Goal: Information Seeking & Learning: Find specific fact

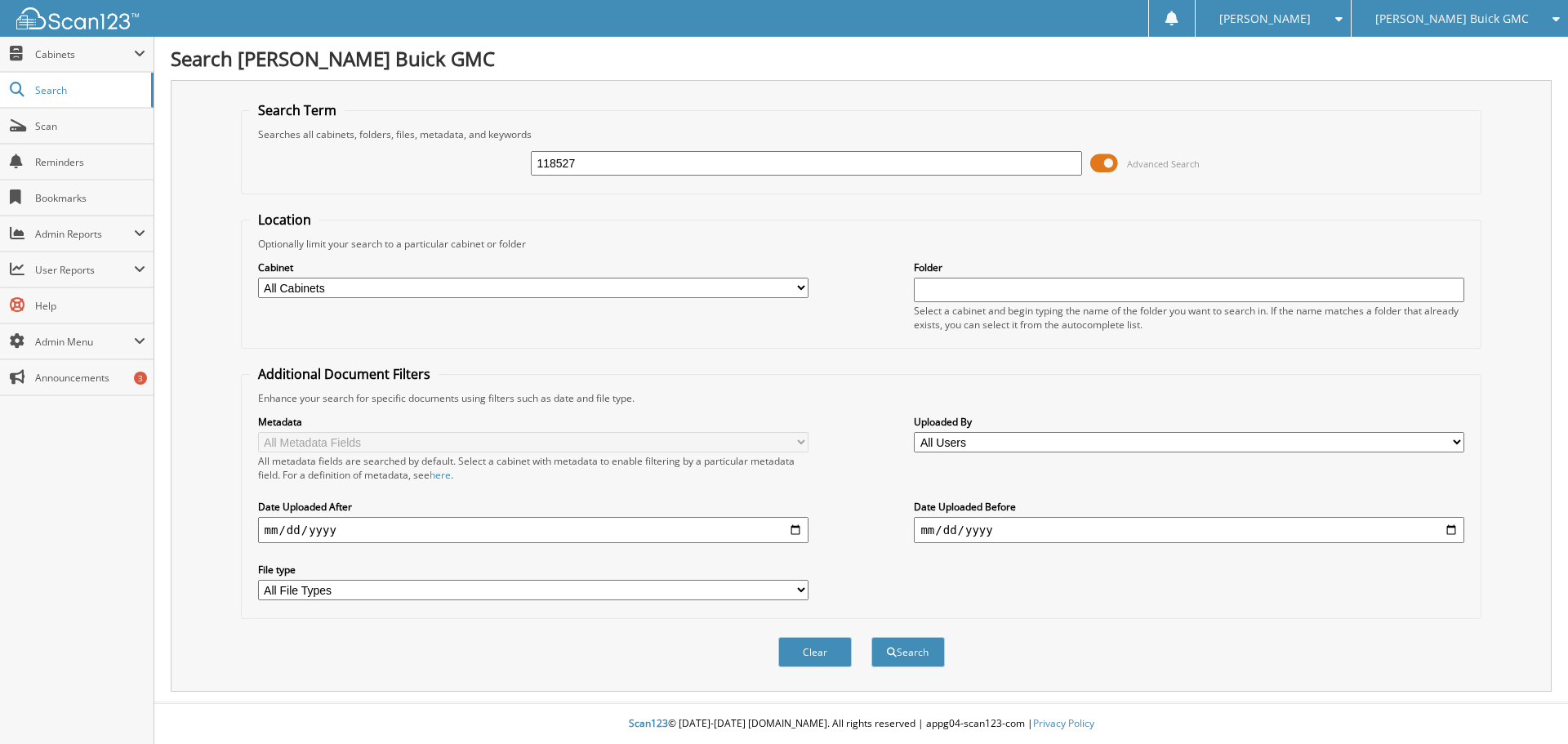
type input "118527"
click at [871, 637] on button "Search" at bounding box center [908, 652] width 74 height 30
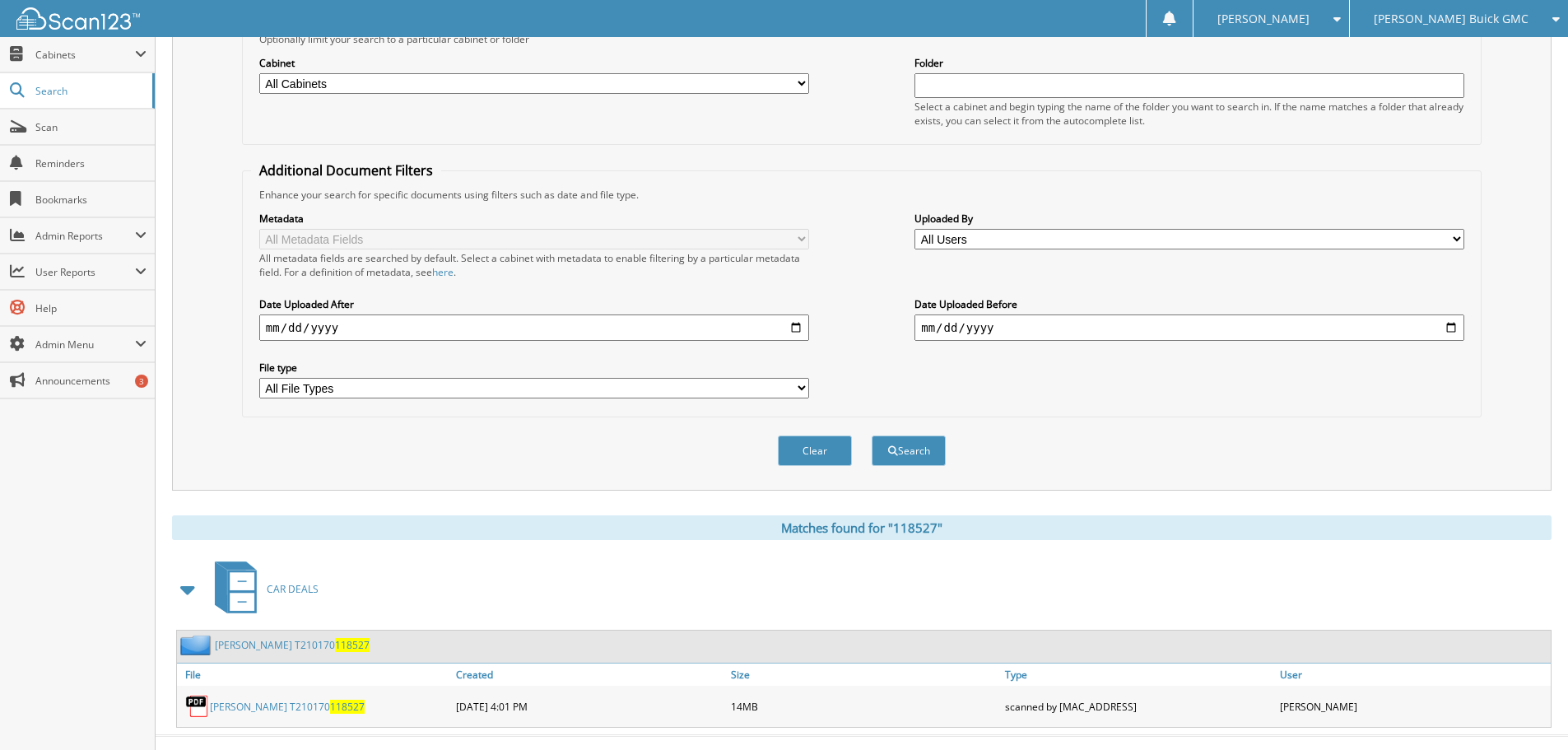
scroll to position [235, 0]
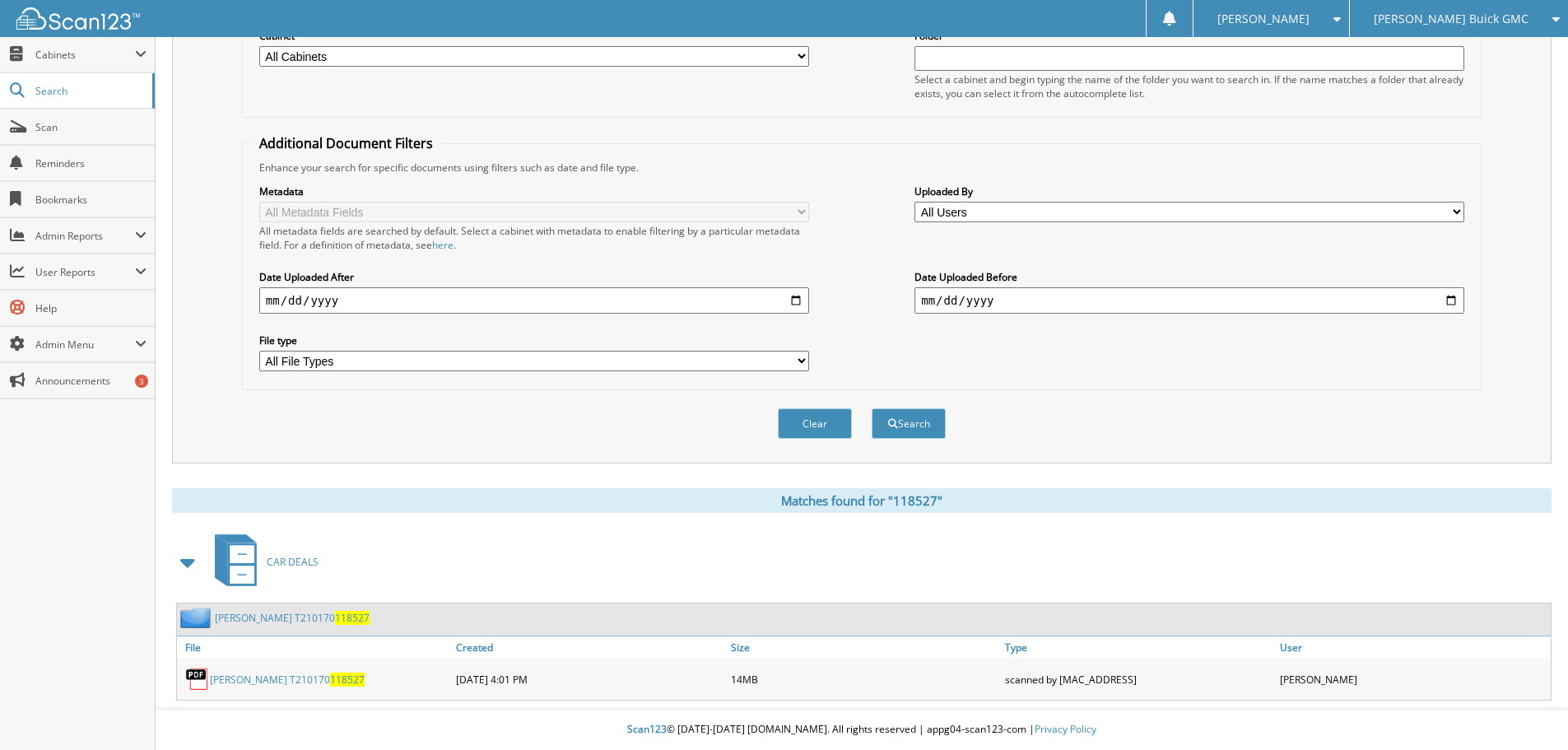
click at [311, 677] on link "[PERSON_NAME] T210170 118527" at bounding box center [287, 679] width 155 height 14
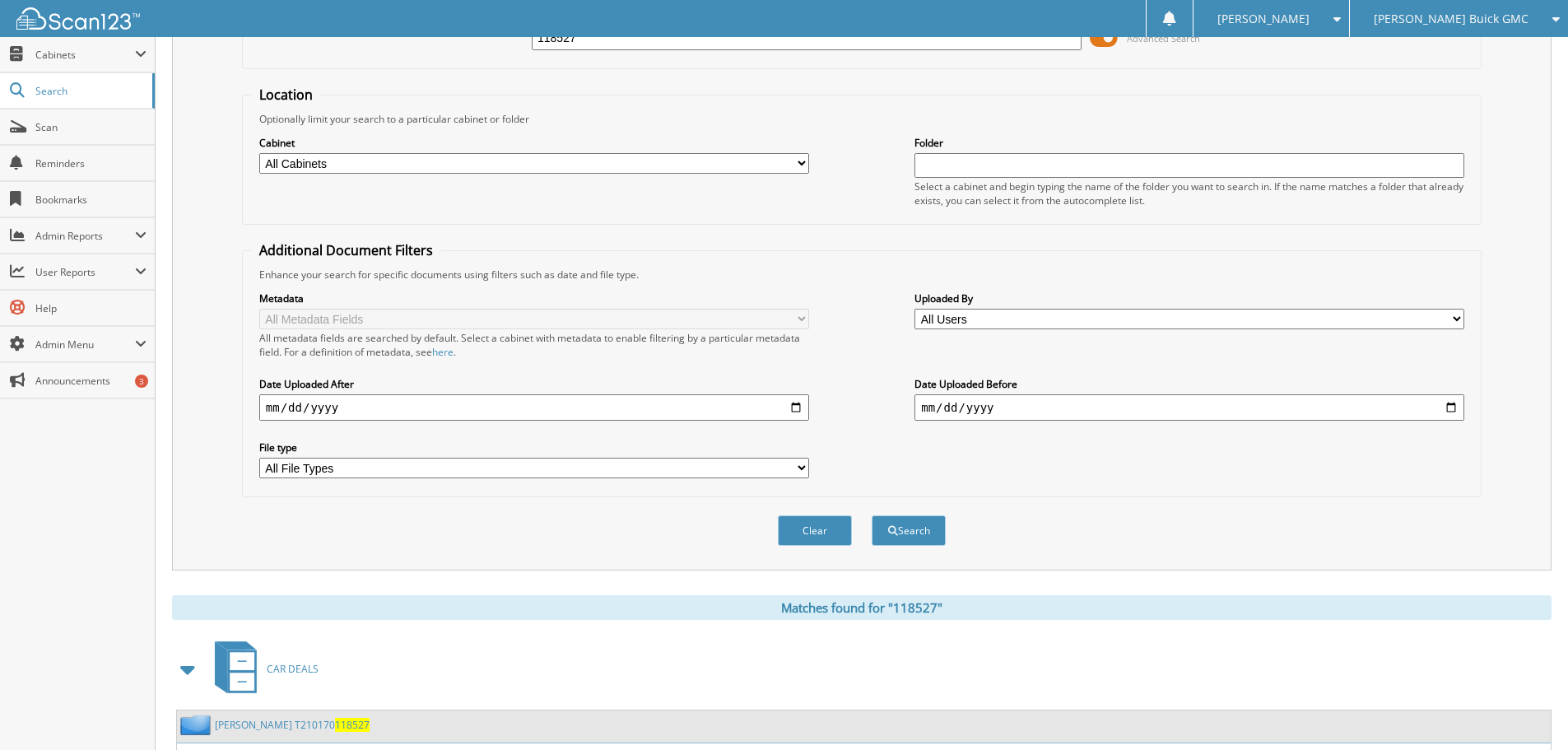
scroll to position [0, 0]
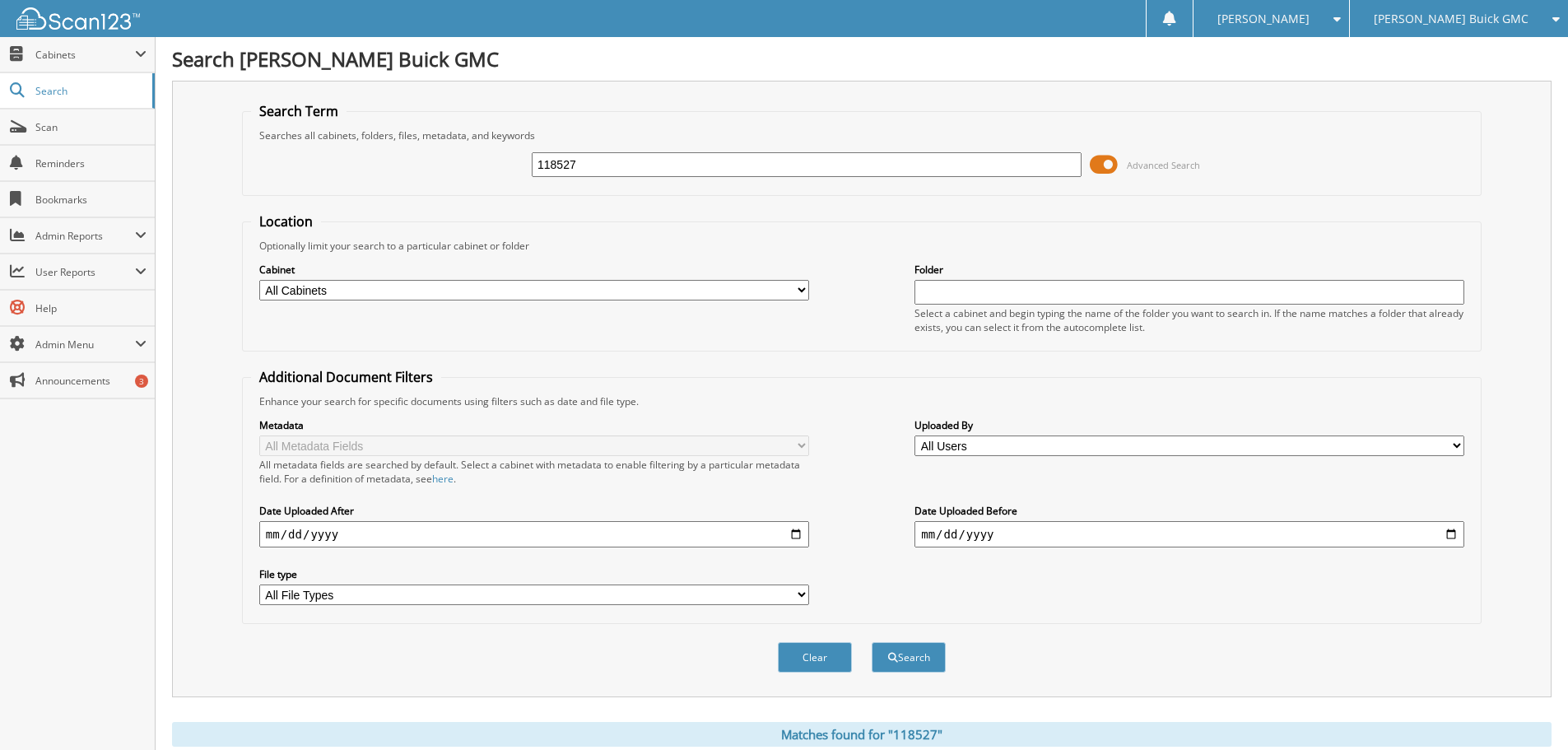
click at [703, 156] on input "118527" at bounding box center [807, 164] width 550 height 25
type input "[PERSON_NAME]"
click at [872, 642] on button "Search" at bounding box center [909, 657] width 74 height 31
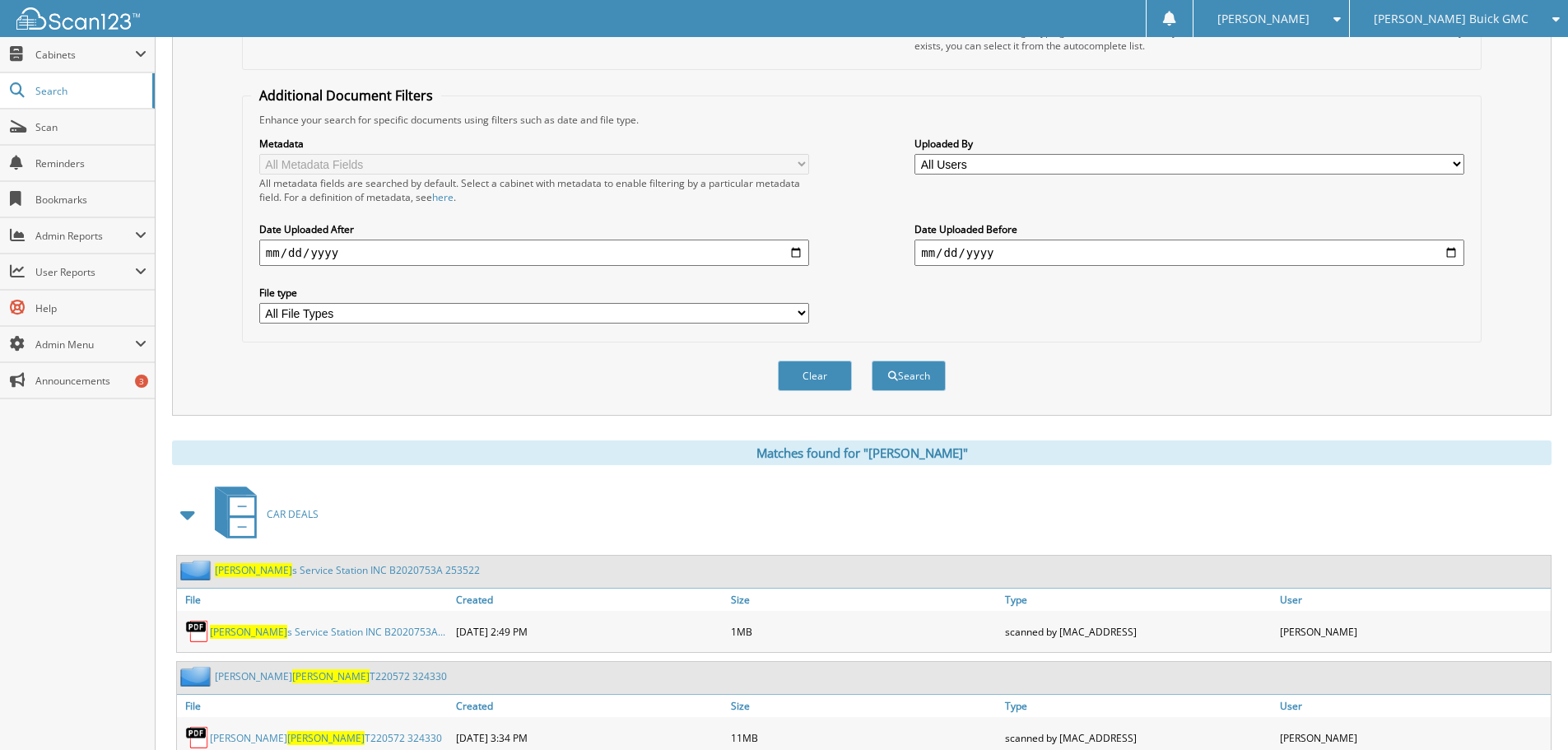
drag, startPoint x: 1579, startPoint y: 234, endPoint x: 1572, endPoint y: 399, distance: 165.1
click at [1567, 390] on html "[PERSON_NAME] Settings Logout [PERSON_NAME] Buick GMC [PERSON_NAME] Chevrolet B…" at bounding box center [784, 371] width 1568 height 1306
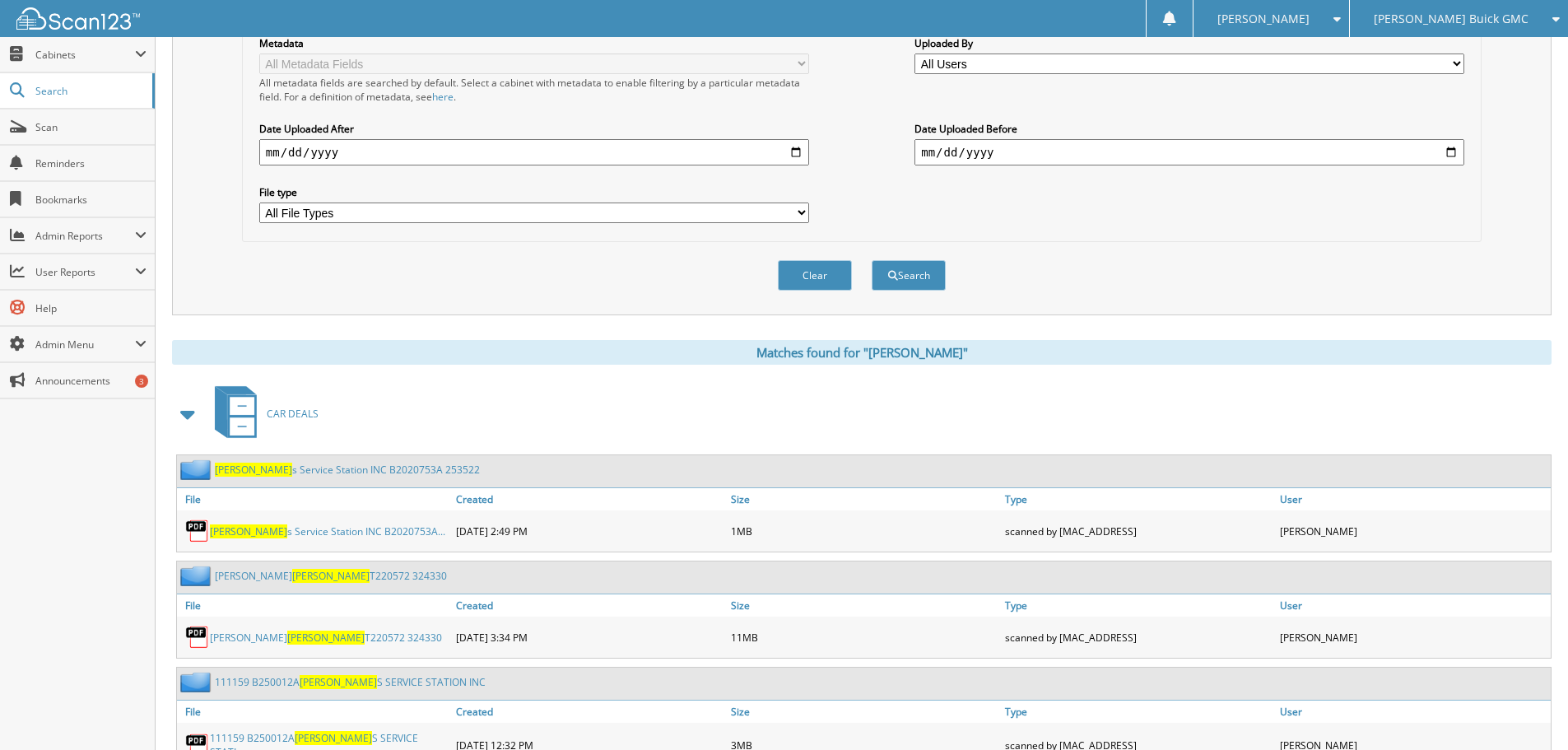
scroll to position [394, 0]
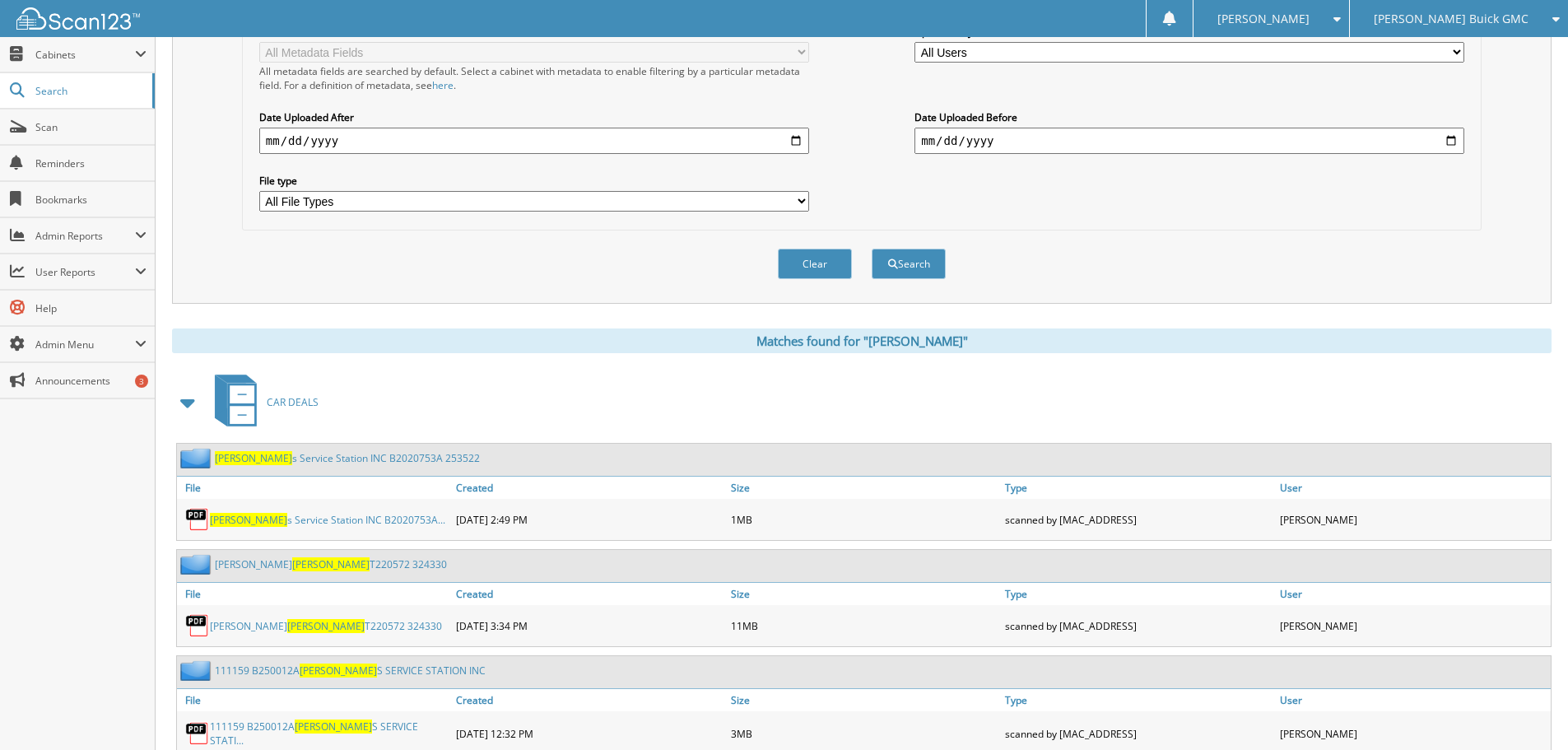
click at [330, 619] on link "TIMOTHY HOUSEL T220572 324330" at bounding box center [326, 626] width 232 height 14
